Goal: Task Accomplishment & Management: Use online tool/utility

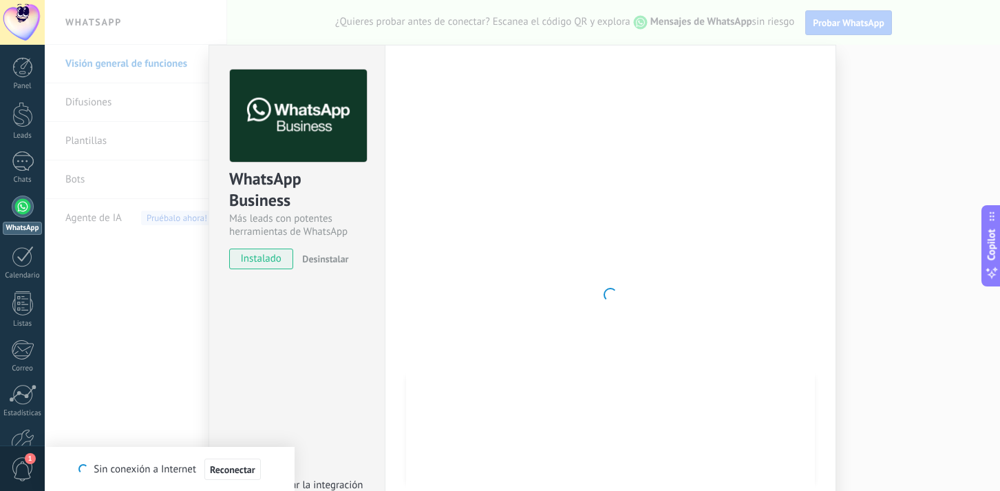
click at [274, 257] on span "instalado" at bounding box center [261, 258] width 63 height 21
click at [905, 110] on div "WhatsApp Business Más leads con potentes herramientas de WhatsApp instalado Des…" at bounding box center [522, 245] width 955 height 491
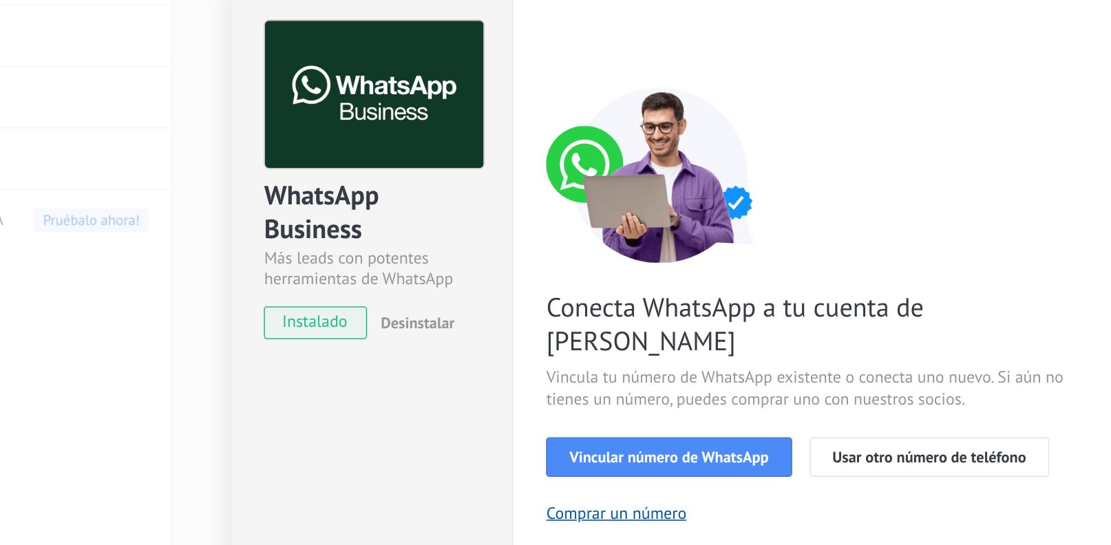
scroll to position [36, 0]
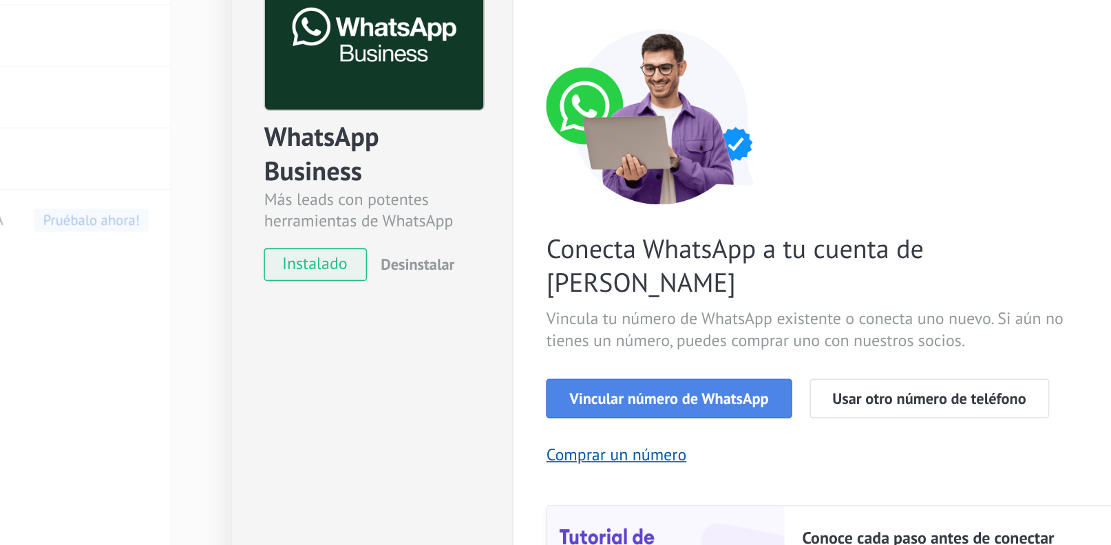
click at [508, 325] on span "Vincular número de WhatsApp" at bounding box center [538, 330] width 125 height 10
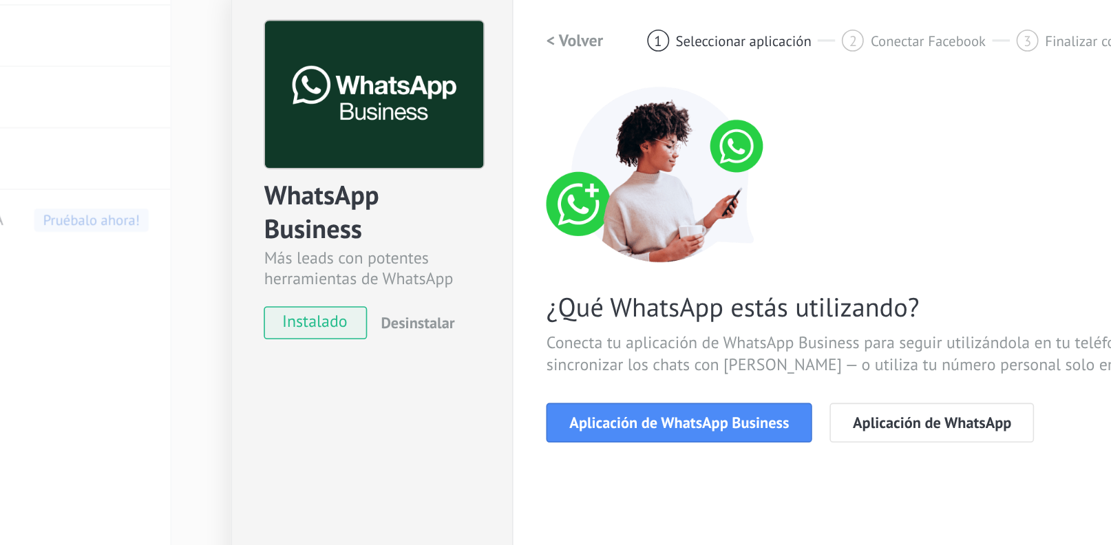
scroll to position [0, 0]
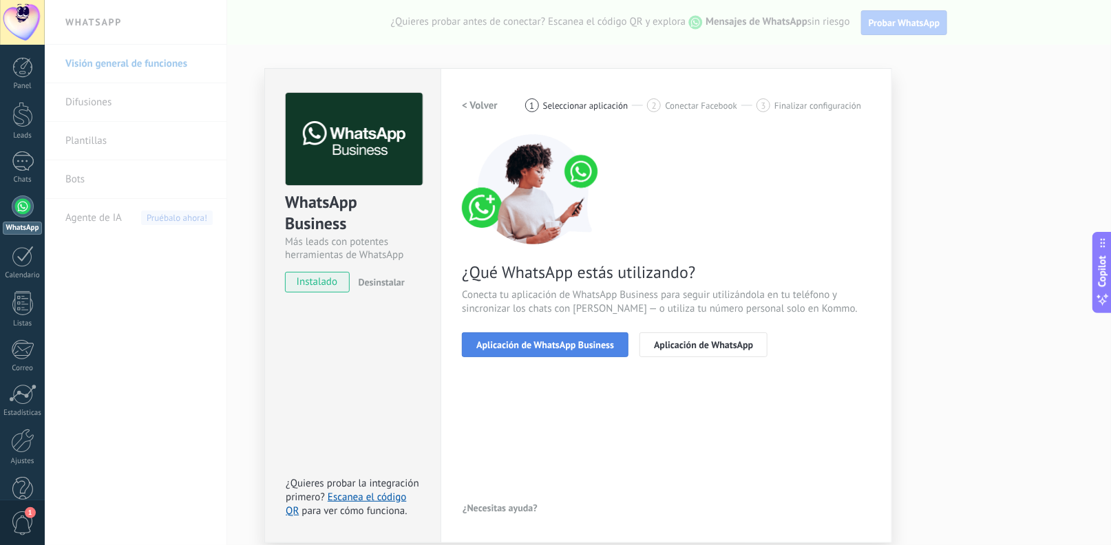
click at [560, 345] on span "Aplicación de WhatsApp Business" at bounding box center [545, 345] width 138 height 10
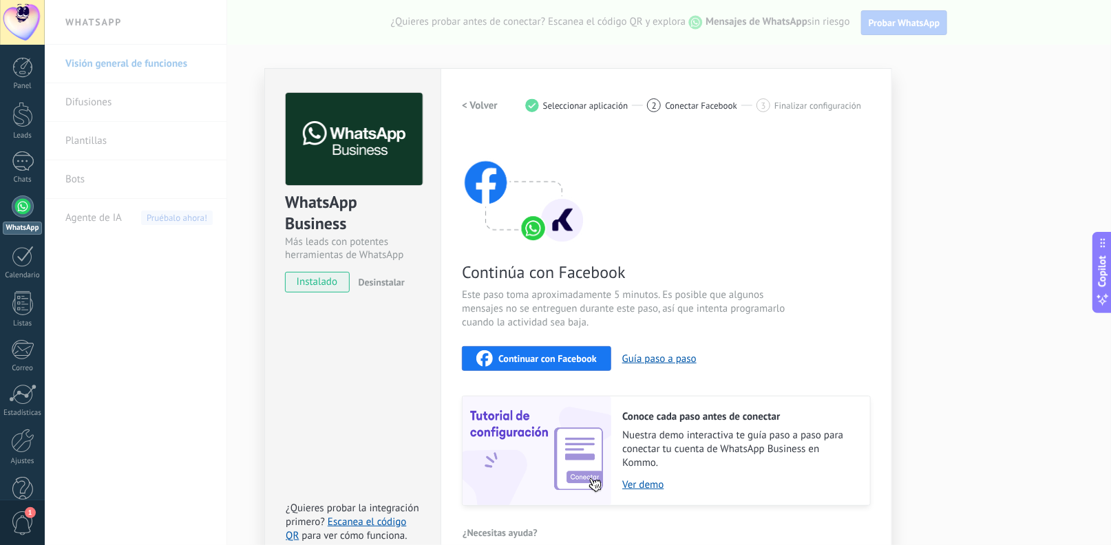
click at [571, 356] on span "Continuar con Facebook" at bounding box center [547, 359] width 98 height 10
